Goal: Transaction & Acquisition: Purchase product/service

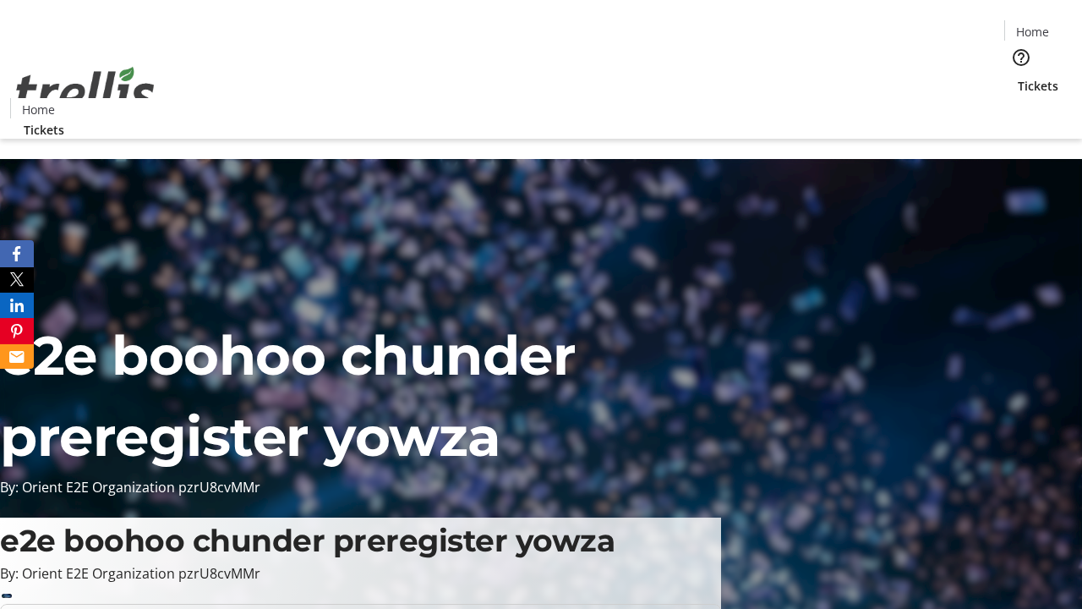
click at [1018, 77] on span "Tickets" at bounding box center [1038, 86] width 41 height 18
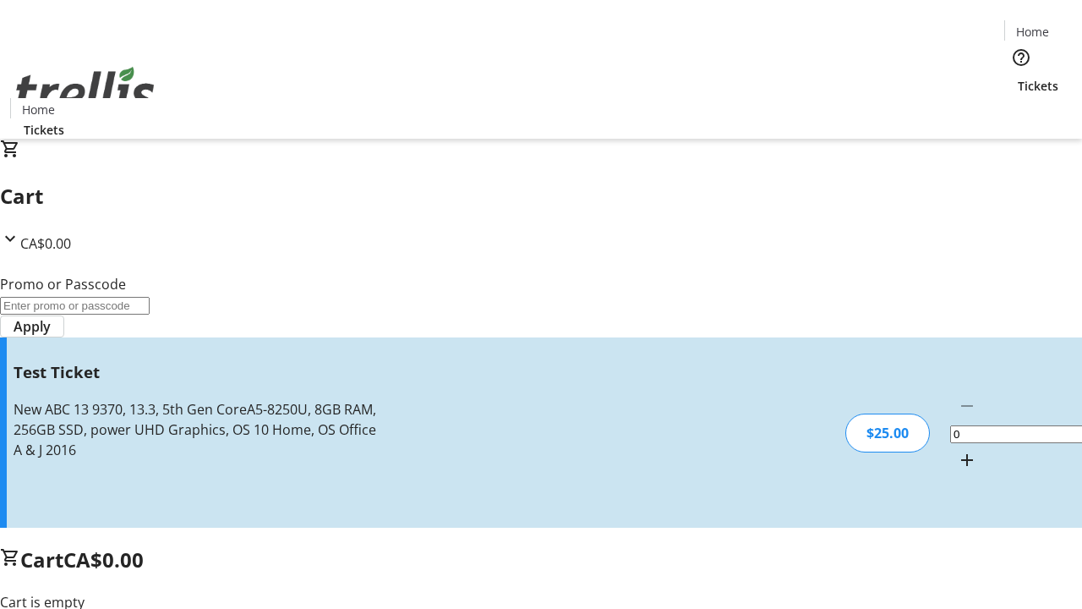
click at [957, 450] on mat-icon "Increment by one" at bounding box center [967, 460] width 20 height 20
type input "1"
